Goal: Task Accomplishment & Management: Complete application form

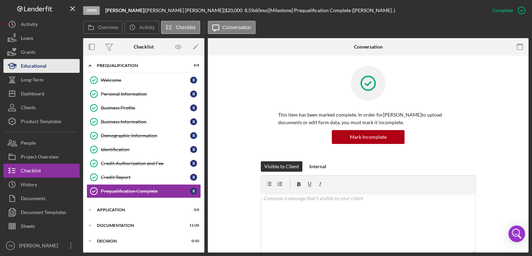
scroll to position [45, 0]
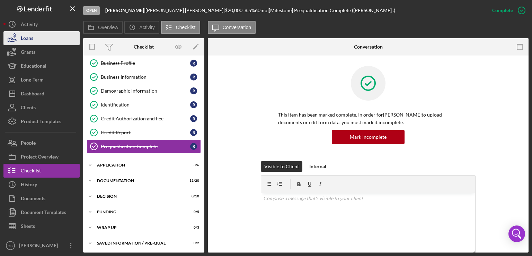
click at [40, 40] on button "Loans" at bounding box center [41, 38] width 76 height 14
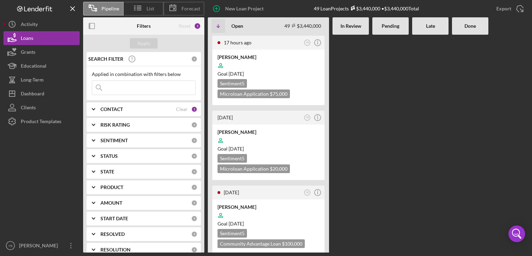
click at [370, 147] on div "17 hours ago YB Icon/Info SEKOU DOUMBIA Goal 1 month from now Sentiment 5 Micro…" at bounding box center [368, 144] width 321 height 218
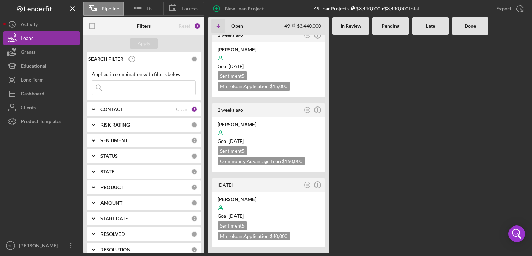
scroll to position [929, 0]
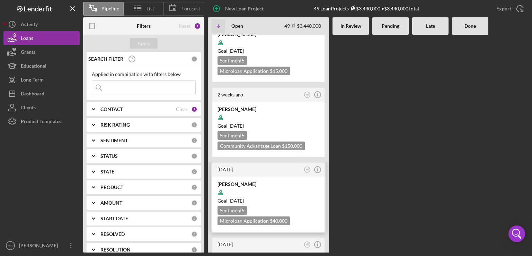
click at [280, 186] on div at bounding box center [269, 192] width 102 height 13
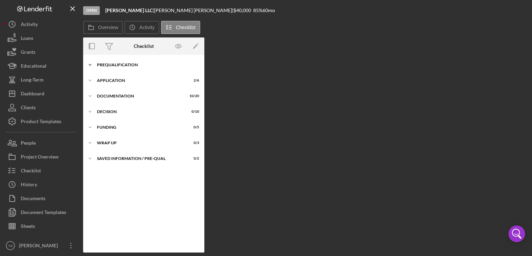
click at [114, 67] on div "Prequalification" at bounding box center [146, 65] width 99 height 4
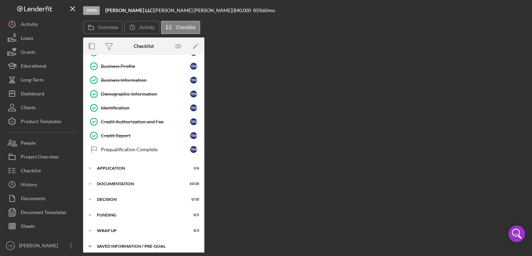
scroll to position [42, 0]
click at [119, 165] on div "Application" at bounding box center [146, 167] width 99 height 4
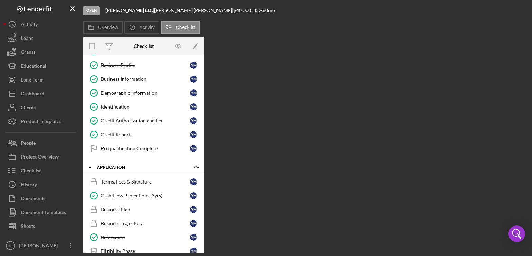
scroll to position [130, 0]
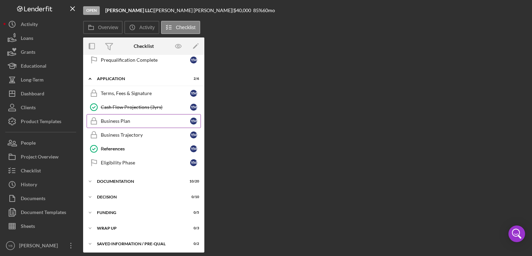
click at [121, 121] on div "Business Plan" at bounding box center [145, 121] width 89 height 6
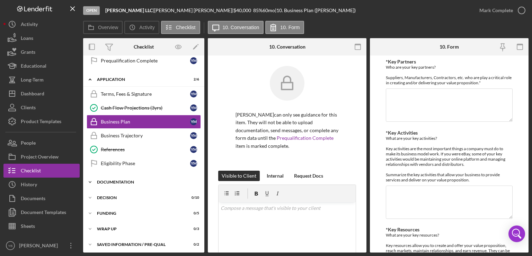
click at [118, 176] on div "Icon/Expander Documentation 10 / 20" at bounding box center [143, 182] width 121 height 14
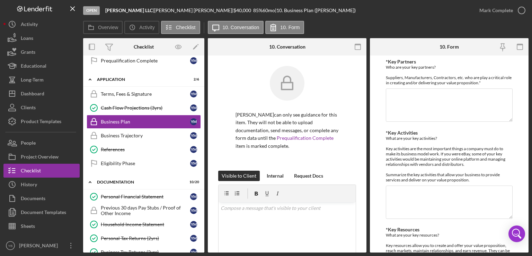
drag, startPoint x: 205, startPoint y: 145, endPoint x: 203, endPoint y: 157, distance: 12.7
click at [203, 157] on div "Overview Internal Workflow Stage Open Icon/Dropdown Arrow Archive (can unarchiv…" at bounding box center [306, 145] width 446 height 214
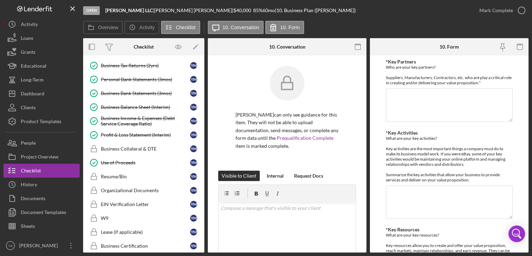
scroll to position [322, 0]
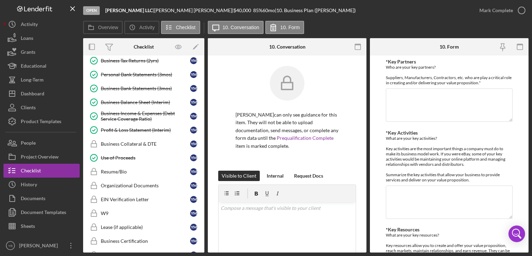
drag, startPoint x: 205, startPoint y: 197, endPoint x: 205, endPoint y: 214, distance: 17.0
click at [205, 214] on div "Overview Internal Workflow Stage Open Icon/Dropdown Arrow Archive (can unarchiv…" at bounding box center [306, 145] width 446 height 214
click at [137, 183] on div "Organizational Documents" at bounding box center [145, 186] width 89 height 6
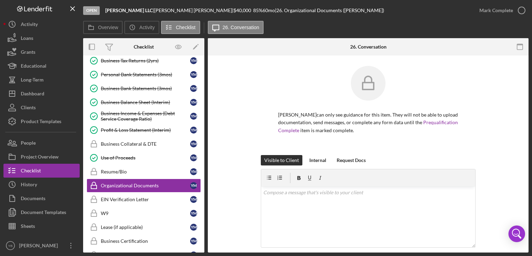
click at [500, 73] on div "Yesenia Mendez can only see guidance for this item. They will not be able to up…" at bounding box center [368, 110] width 300 height 89
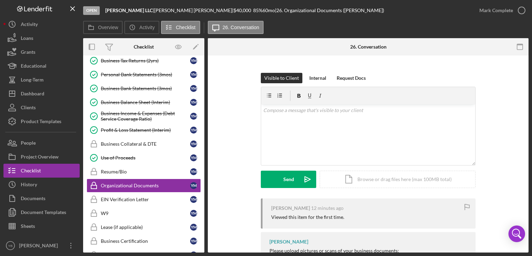
scroll to position [145, 0]
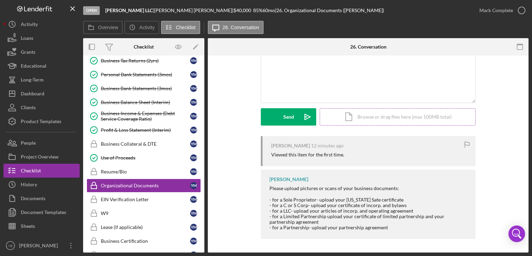
click at [412, 117] on div "Icon/Document Browse or drag files here (max 100MB total) Tap to choose files o…" at bounding box center [398, 116] width 156 height 17
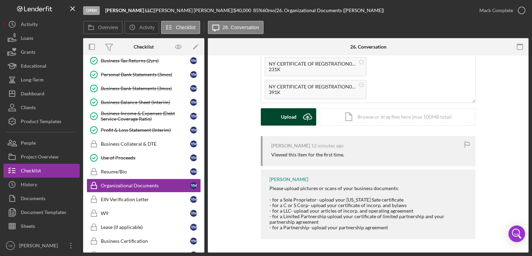
click at [283, 116] on div "Upload" at bounding box center [289, 116] width 16 height 17
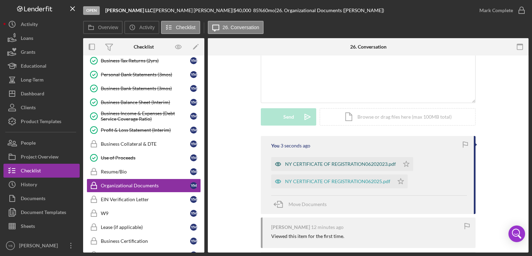
click at [324, 164] on div "NY CERTIFICATE OF REGISTRATION06202023.pdf" at bounding box center [340, 164] width 111 height 6
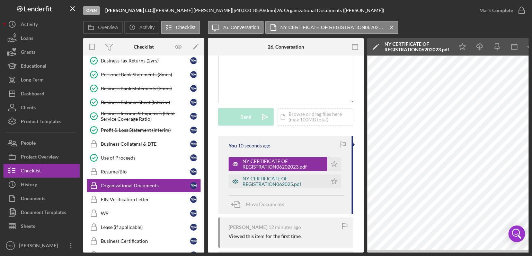
click at [268, 180] on div "NY CERTIFICATE OF REGISTRATION062025.pdf" at bounding box center [283, 181] width 81 height 11
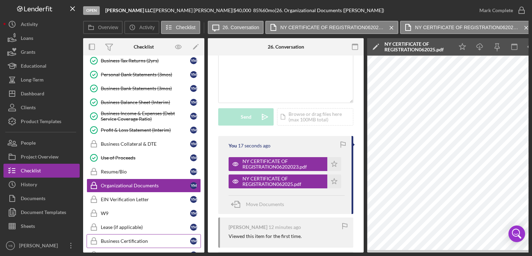
click at [133, 238] on div "Business Certification" at bounding box center [145, 241] width 89 height 6
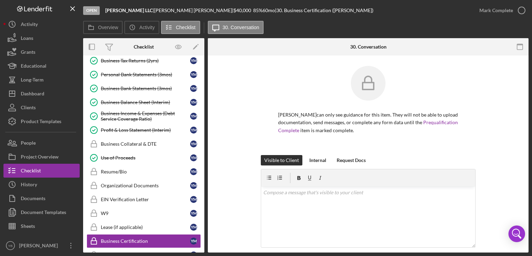
click at [525, 95] on div "Yesenia Mendez can only see guidance for this item. They will not be able to up…" at bounding box center [368, 219] width 321 height 328
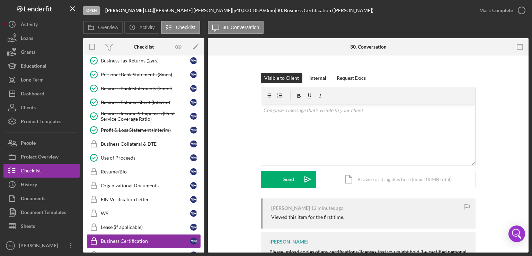
scroll to position [131, 0]
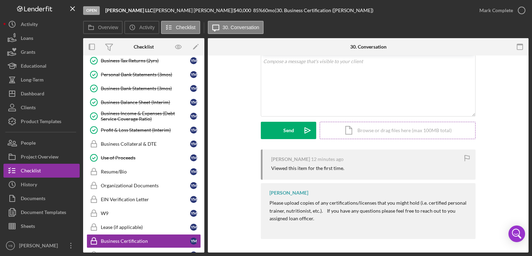
click at [406, 131] on div "Icon/Document Browse or drag files here (max 100MB total) Tap to choose files o…" at bounding box center [398, 130] width 156 height 17
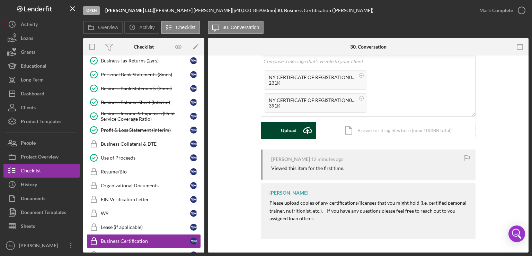
click at [292, 132] on div "Upload" at bounding box center [289, 130] width 16 height 17
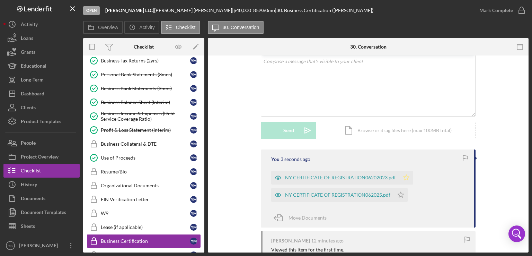
click at [404, 179] on polygon "button" at bounding box center [407, 177] width 6 height 6
click at [403, 194] on icon "Icon/Star" at bounding box center [401, 195] width 14 height 14
click at [488, 11] on div "Mark Complete" at bounding box center [497, 10] width 34 height 14
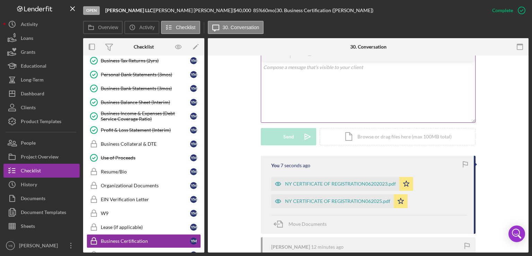
scroll to position [137, 0]
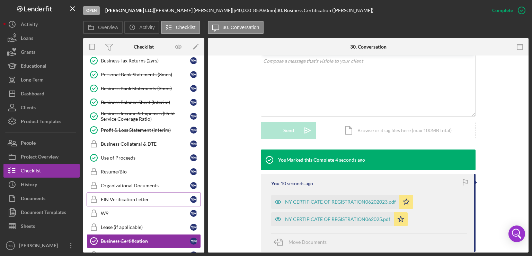
click at [120, 197] on div "EIN Verification Letter" at bounding box center [145, 200] width 89 height 6
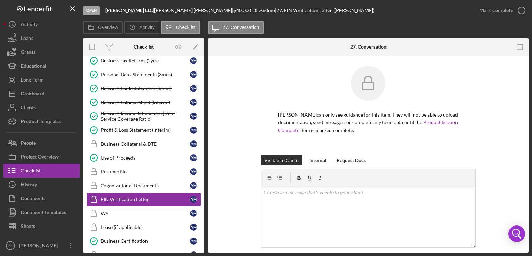
click at [484, 121] on div "Yesenia Mendez can only see guidance for this item. They will not be able to up…" at bounding box center [368, 110] width 300 height 89
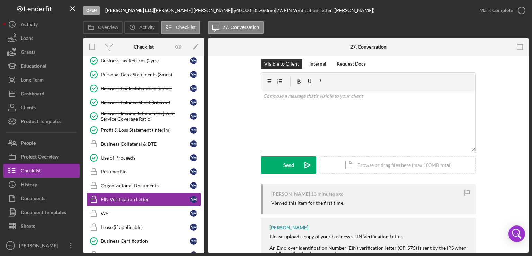
scroll to position [125, 0]
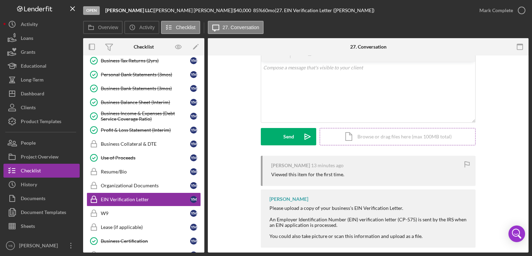
click at [390, 139] on div "Icon/Document Browse or drag files here (max 100MB total) Tap to choose files o…" at bounding box center [398, 136] width 156 height 17
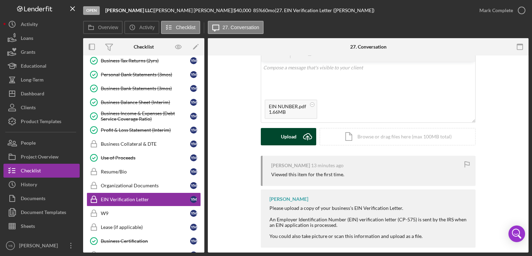
click at [285, 139] on div "Upload" at bounding box center [289, 136] width 16 height 17
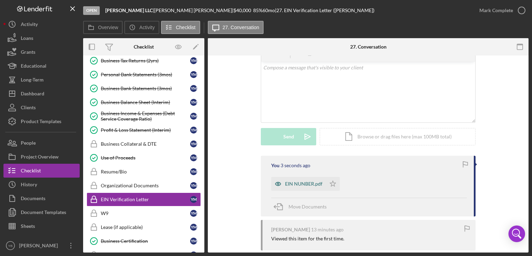
click at [297, 185] on div "EIN NUNBER.pdf" at bounding box center [303, 184] width 37 height 6
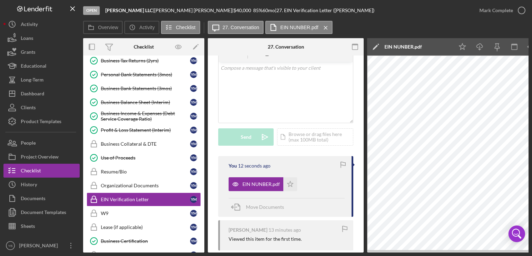
scroll to position [0, 46]
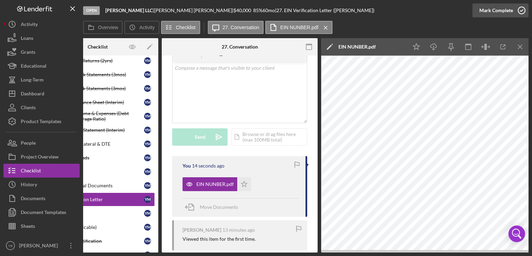
click at [507, 10] on div "Mark Complete" at bounding box center [497, 10] width 34 height 14
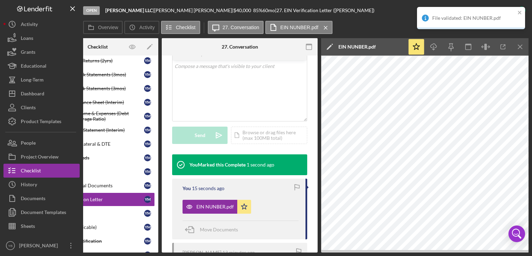
scroll to position [139, 0]
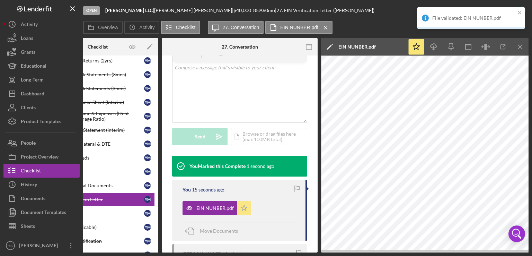
click at [243, 210] on polygon "button" at bounding box center [245, 208] width 6 height 6
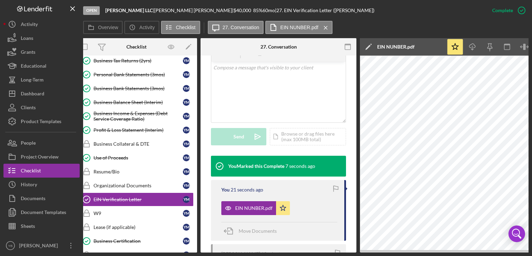
scroll to position [0, 0]
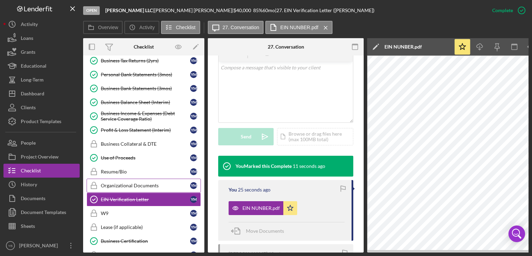
click at [129, 183] on div "Organizational Documents" at bounding box center [145, 186] width 89 height 6
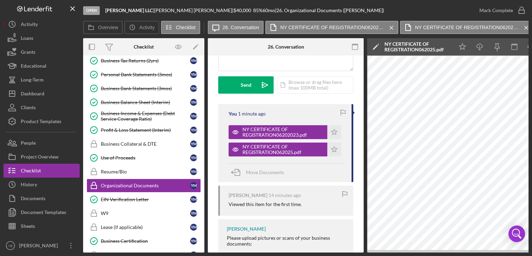
scroll to position [191, 0]
click at [307, 81] on div "Icon/Document Browse or drag files here (max 100MB total) Tap to choose files o…" at bounding box center [315, 85] width 76 height 17
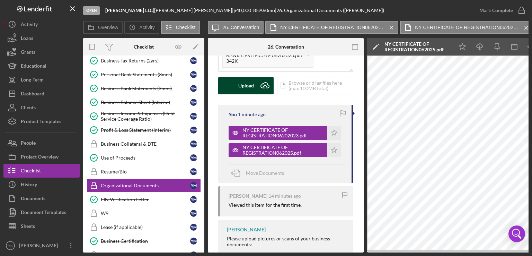
click at [250, 87] on div "Upload" at bounding box center [246, 85] width 16 height 17
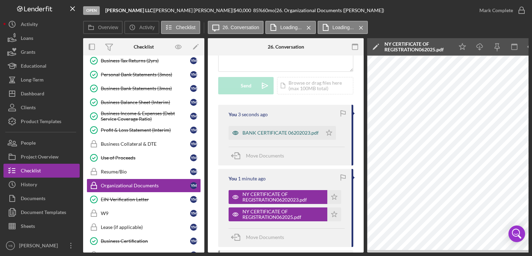
click at [260, 133] on div "BANK CERTIFICATE 06202023.pdf" at bounding box center [281, 133] width 76 height 6
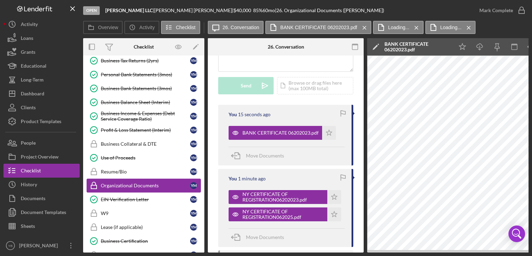
click at [121, 183] on div "Organizational Documents" at bounding box center [145, 186] width 89 height 6
click at [118, 238] on div "Business Certification" at bounding box center [145, 241] width 89 height 6
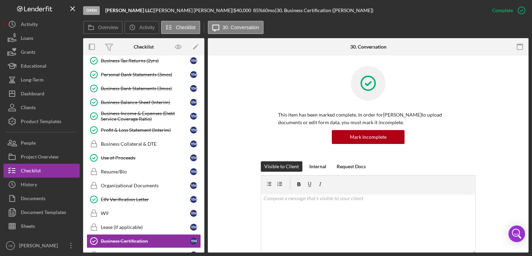
click at [499, 108] on div "This item has been marked complete. In order for Yesenia Mendez to upload docum…" at bounding box center [368, 113] width 300 height 95
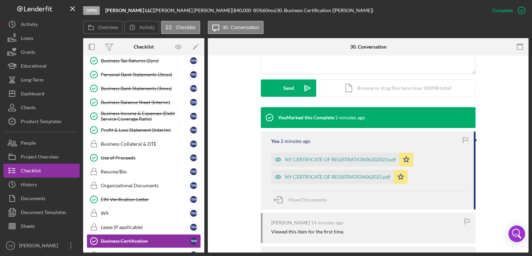
scroll to position [180, 0]
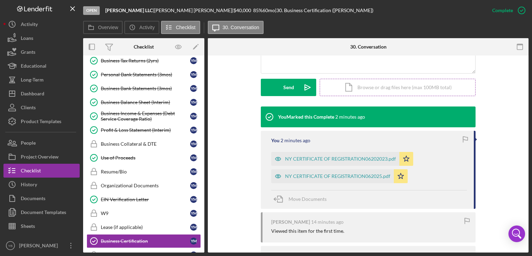
click at [360, 84] on div "Icon/Document Browse or drag files here (max 100MB total) Tap to choose files o…" at bounding box center [398, 87] width 156 height 17
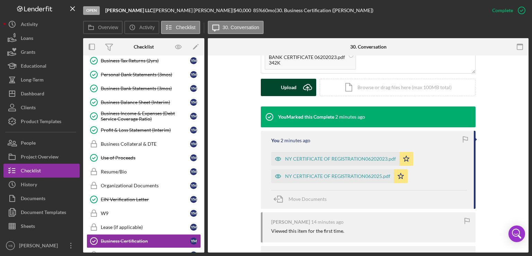
click at [281, 92] on div "Upload" at bounding box center [289, 87] width 16 height 17
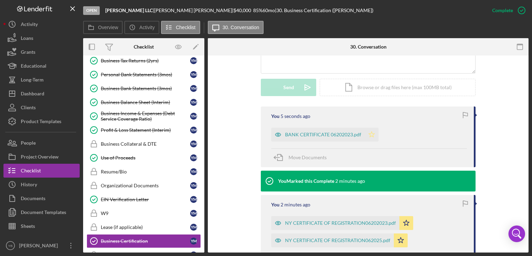
click at [369, 134] on icon "Icon/Star" at bounding box center [372, 135] width 14 height 14
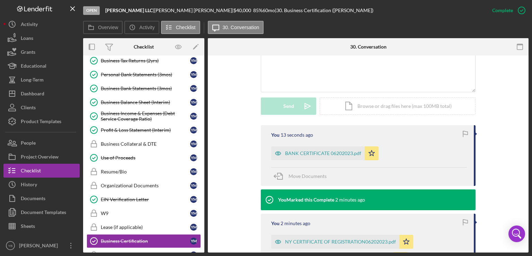
scroll to position [162, 0]
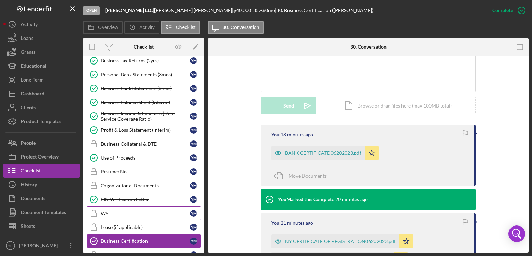
click at [103, 210] on div "W9" at bounding box center [145, 213] width 89 height 6
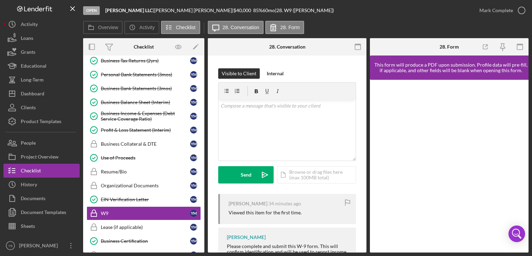
scroll to position [103, 0]
click at [310, 178] on div "Icon/Document Browse or drag files here (max 100MB total) Tap to choose files o…" at bounding box center [316, 174] width 79 height 17
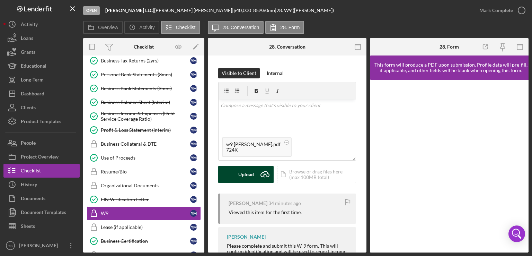
click at [242, 172] on div "Upload" at bounding box center [246, 174] width 16 height 17
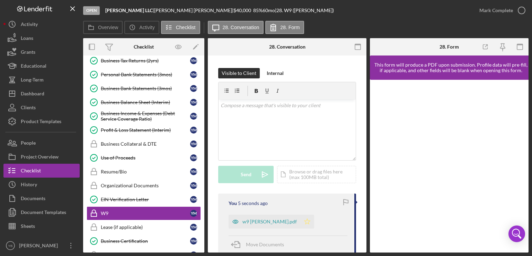
click at [301, 222] on icon "Icon/Star" at bounding box center [308, 222] width 14 height 14
click at [501, 11] on div "Mark Complete" at bounding box center [497, 10] width 34 height 14
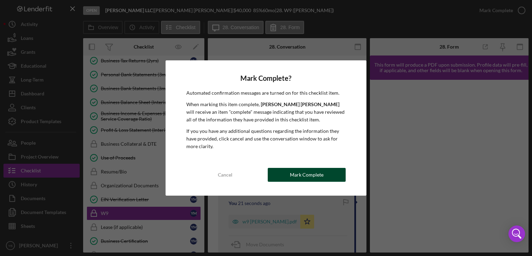
click at [305, 175] on div "Mark Complete" at bounding box center [307, 175] width 34 height 14
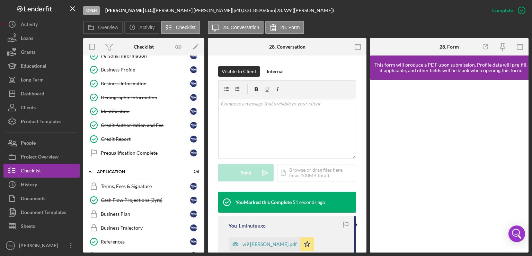
scroll to position [0, 0]
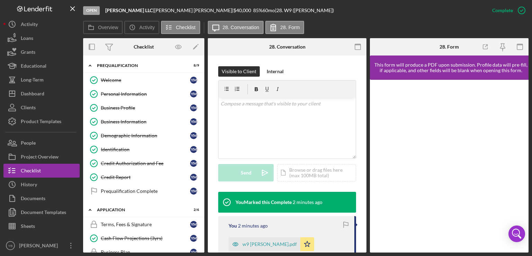
drag, startPoint x: 205, startPoint y: 111, endPoint x: 204, endPoint y: 130, distance: 19.4
click at [204, 130] on div "Overview Internal Workflow Stage Open Icon/Dropdown Arrow Archive (can unarchiv…" at bounding box center [306, 145] width 446 height 214
click at [125, 225] on div "Terms, Fees & Signature" at bounding box center [145, 224] width 89 height 6
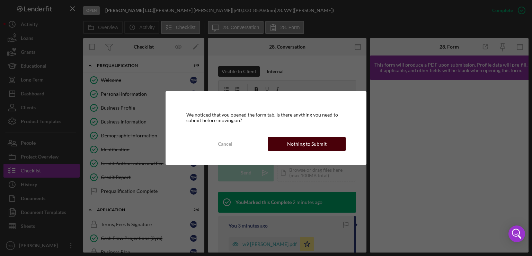
click at [299, 147] on div "Nothing to Submit" at bounding box center [307, 144] width 40 height 14
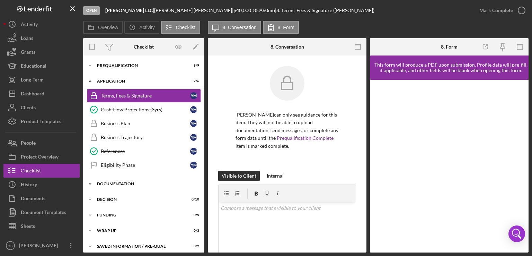
click at [118, 183] on div "Documentation" at bounding box center [146, 184] width 99 height 4
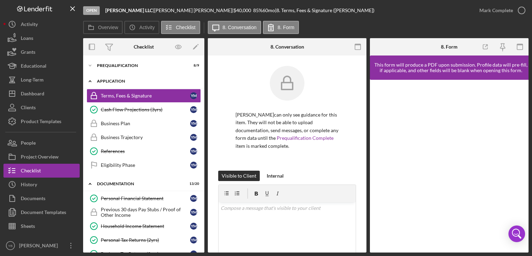
drag, startPoint x: 205, startPoint y: 124, endPoint x: 200, endPoint y: 78, distance: 46.0
click at [200, 78] on div "Overview Internal Workflow Stage Open Icon/Dropdown Arrow Archive (can unarchiv…" at bounding box center [306, 145] width 446 height 214
click at [133, 65] on div "Prequalification" at bounding box center [146, 65] width 99 height 4
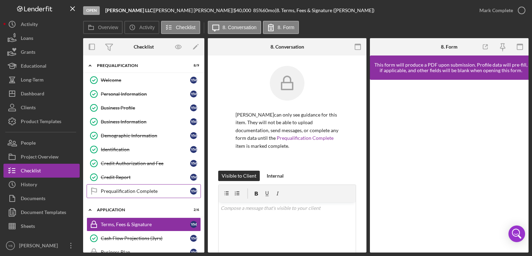
click at [122, 191] on div "Prequalification Complete" at bounding box center [145, 191] width 89 height 6
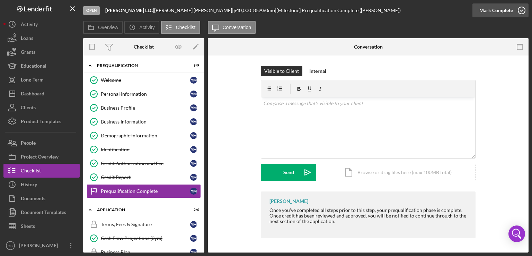
click at [514, 12] on icon "button" at bounding box center [521, 10] width 17 height 17
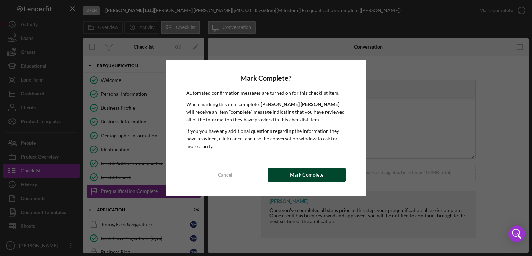
click at [305, 172] on div "Mark Complete" at bounding box center [307, 175] width 34 height 14
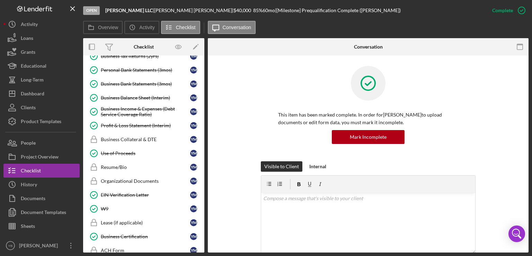
scroll to position [327, 0]
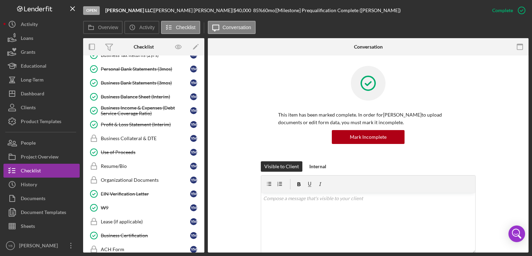
click at [204, 224] on div "Icon/Expander Prequalification 9 / 9 Welcome Welcome Y M Personal Information P…" at bounding box center [143, 153] width 121 height 197
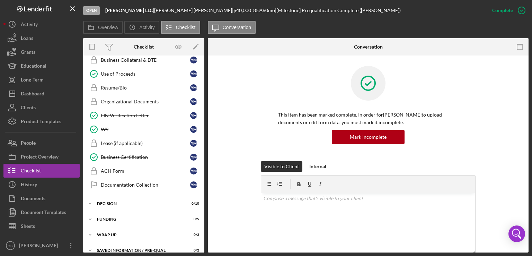
scroll to position [409, 0]
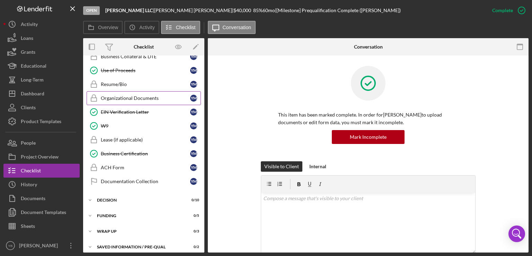
click at [149, 95] on div "Organizational Documents" at bounding box center [145, 98] width 89 height 6
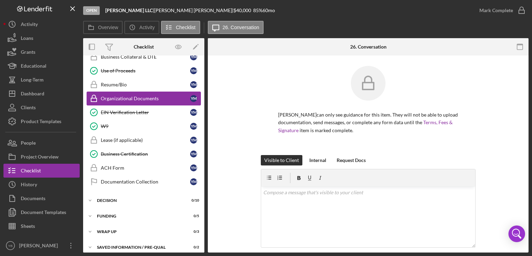
scroll to position [409, 0]
click at [487, 141] on div "[PERSON_NAME] can only see guidance for this item. They will not be able to upl…" at bounding box center [368, 110] width 300 height 89
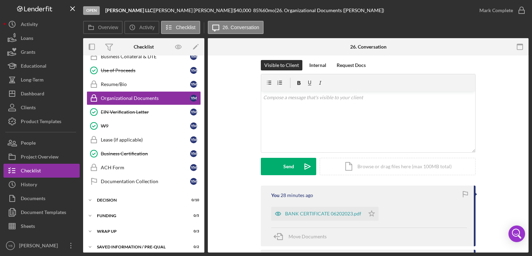
scroll to position [97, 0]
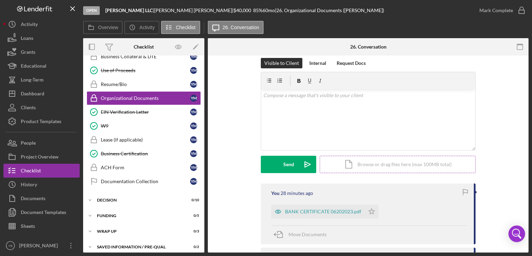
click at [391, 167] on div "Icon/Document Browse or drag files here (max 100MB total) Tap to choose files o…" at bounding box center [398, 164] width 156 height 17
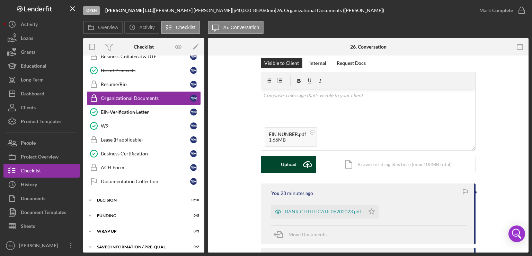
click at [288, 169] on div "Upload" at bounding box center [289, 164] width 16 height 17
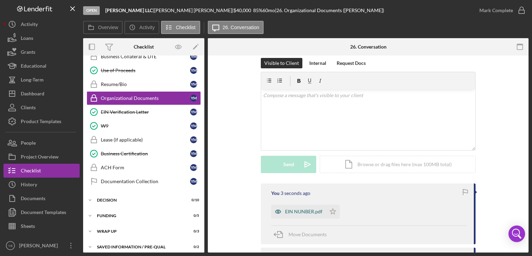
click at [299, 210] on div "EIN NUNBER.pdf" at bounding box center [303, 212] width 37 height 6
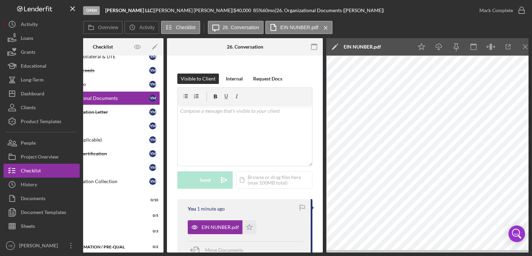
scroll to position [0, 46]
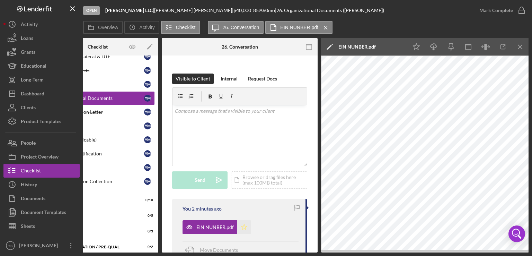
click at [243, 226] on icon "Icon/Star" at bounding box center [244, 227] width 14 height 14
click at [504, 11] on div "Mark Complete" at bounding box center [497, 10] width 34 height 14
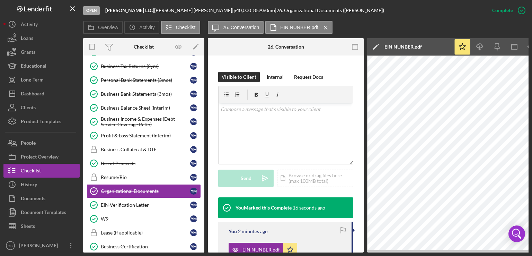
scroll to position [314, 0]
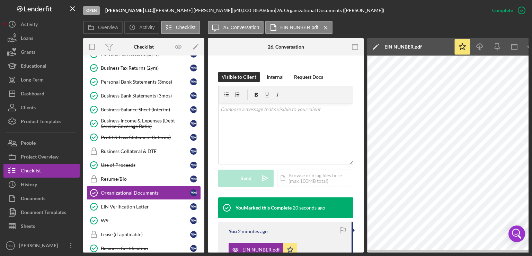
click at [203, 156] on div "Icon/Expander Prequalification 9 / 9 Welcome Welcome Y M Personal Information P…" at bounding box center [143, 153] width 121 height 197
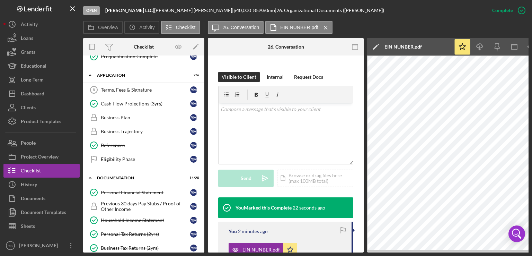
scroll to position [130, 0]
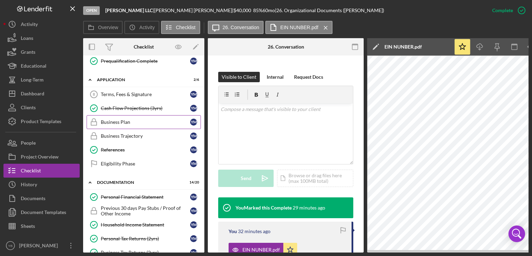
click at [127, 121] on div "Business Plan" at bounding box center [145, 122] width 89 height 6
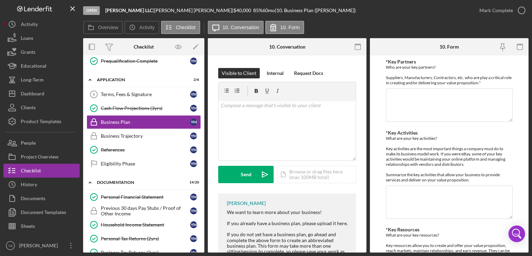
scroll to position [127, 0]
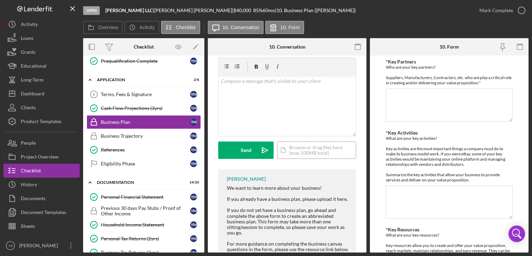
click at [305, 146] on div "Icon/Document Browse or drag files here (max 100MB total) Tap to choose files o…" at bounding box center [316, 149] width 79 height 17
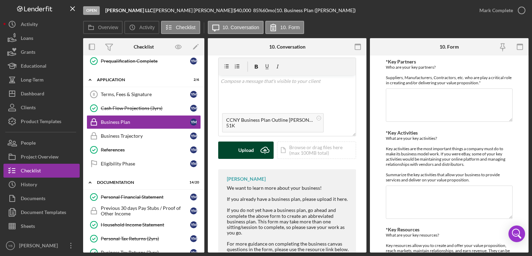
click at [240, 153] on div "Upload" at bounding box center [246, 149] width 16 height 17
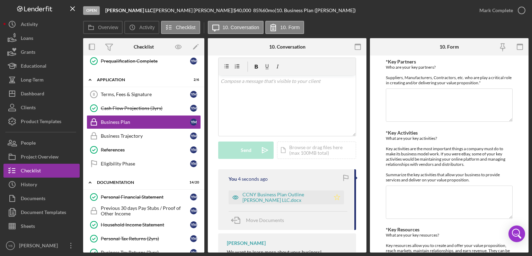
click at [337, 196] on polygon "button" at bounding box center [337, 197] width 6 height 6
click at [496, 13] on div "Mark Complete" at bounding box center [497, 10] width 34 height 14
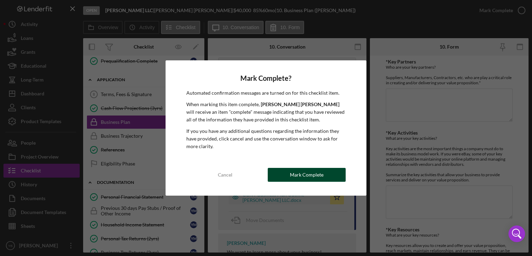
click at [308, 177] on div "Mark Complete" at bounding box center [307, 175] width 34 height 14
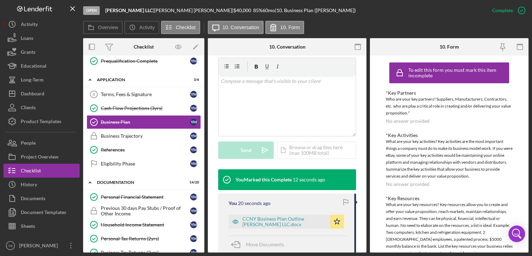
scroll to position [133, 0]
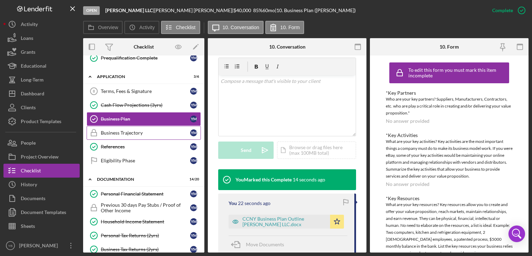
click at [136, 132] on div "Business Trajectory" at bounding box center [145, 133] width 89 height 6
